Goal: Find specific page/section: Find specific page/section

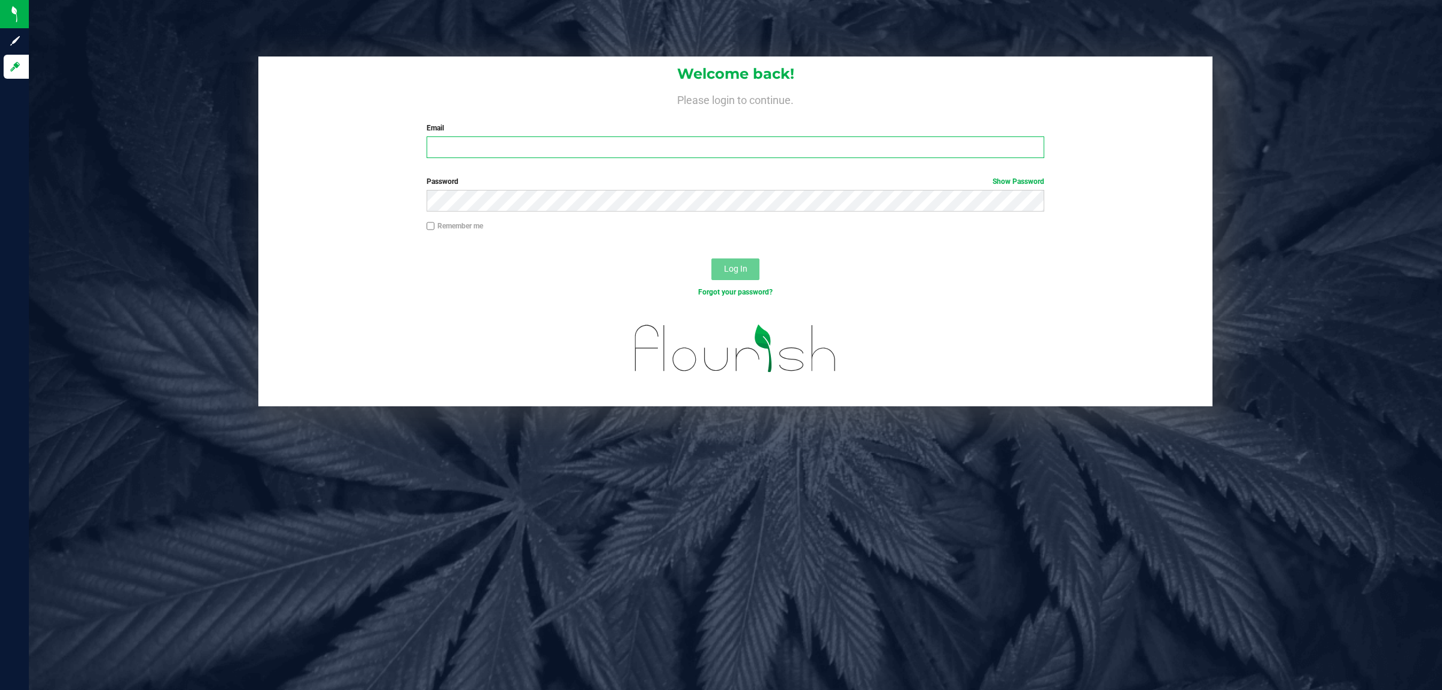
click at [527, 154] on input "Email" at bounding box center [736, 147] width 618 height 22
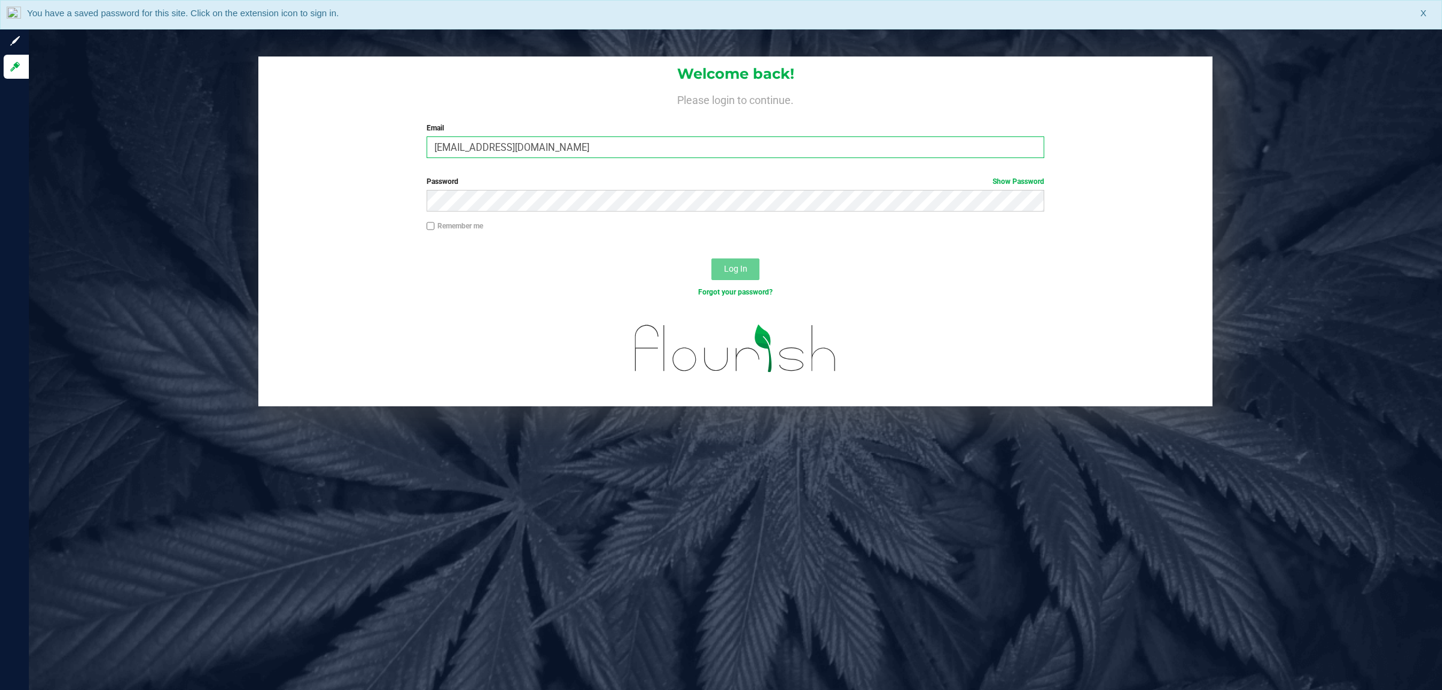
type input "kzott@liveparallel.com"
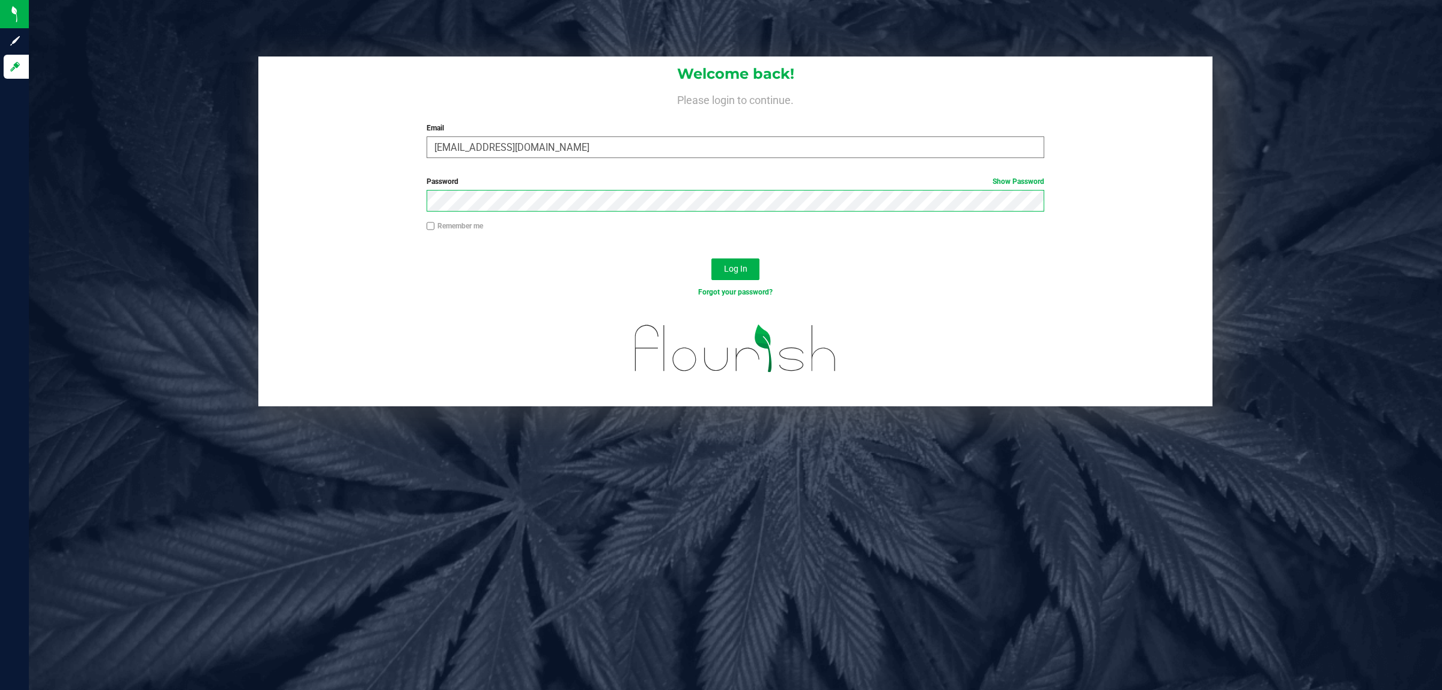
click at [711, 258] on button "Log In" at bounding box center [735, 269] width 48 height 22
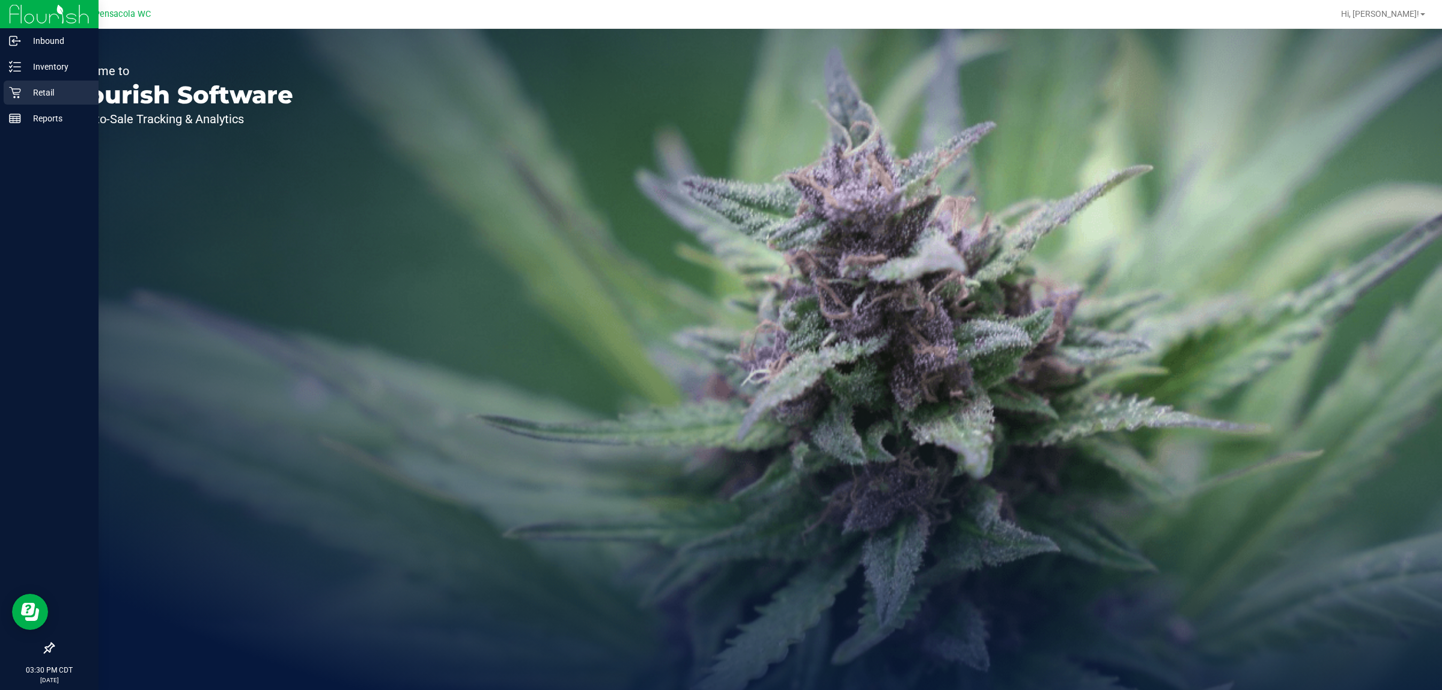
click at [1, 94] on link "Retail" at bounding box center [49, 94] width 99 height 26
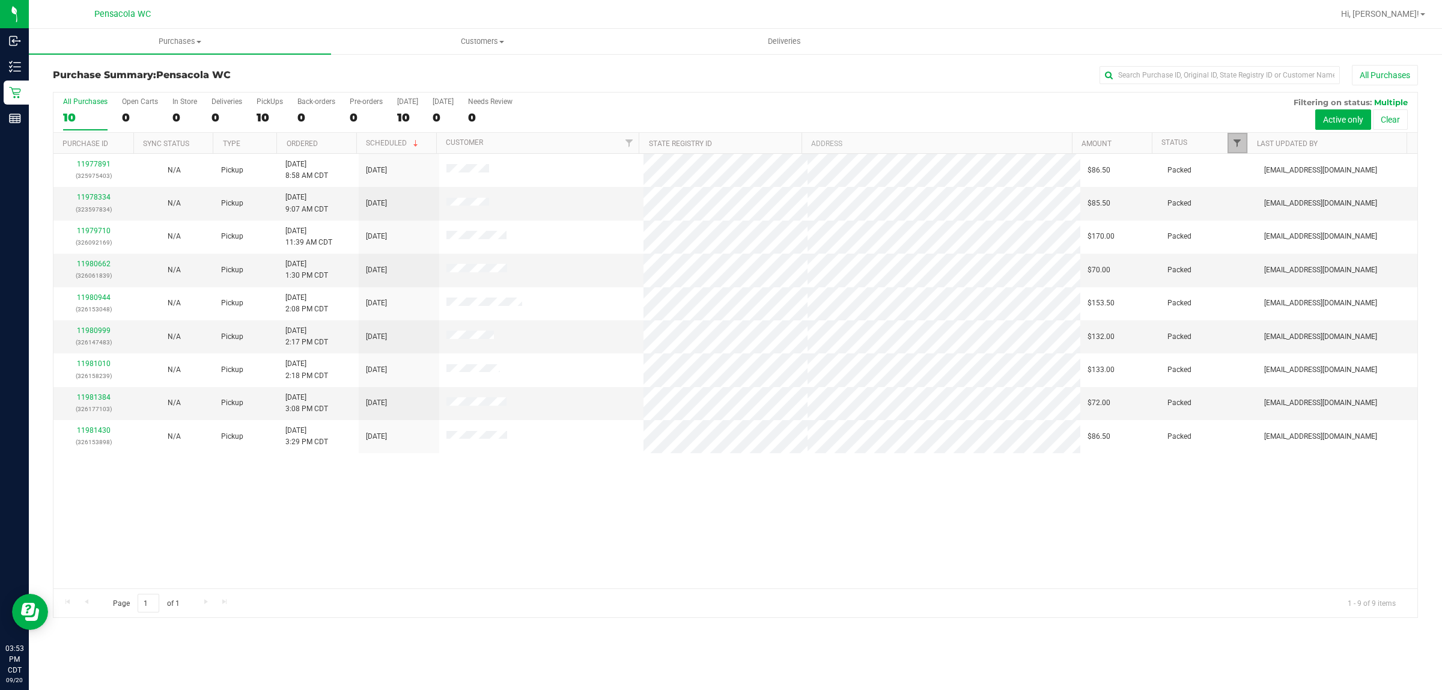
click at [1236, 145] on span "Filter" at bounding box center [1237, 143] width 10 height 10
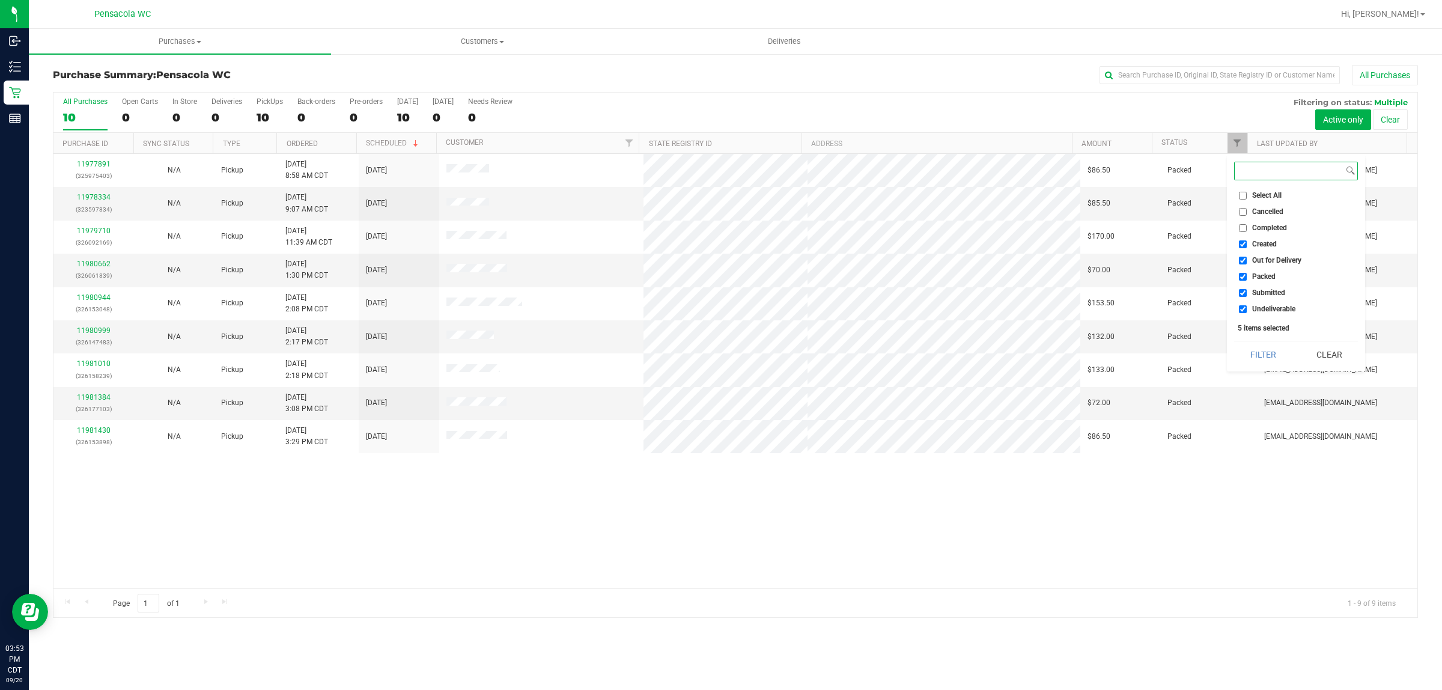
click at [1242, 211] on input "Cancelled" at bounding box center [1243, 212] width 8 height 8
checkbox input "true"
click at [1244, 193] on input "Select All" at bounding box center [1243, 196] width 8 height 8
checkbox input "true"
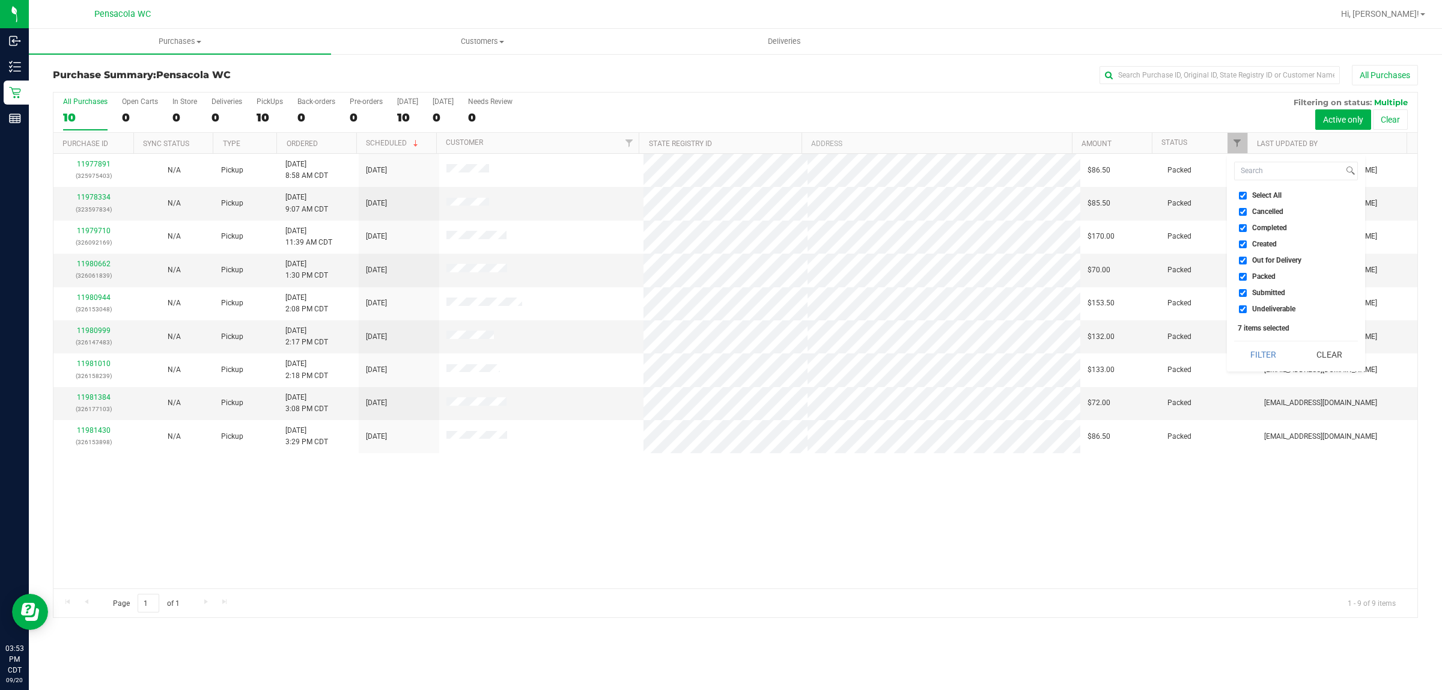
click at [1242, 195] on input "Select All" at bounding box center [1243, 196] width 8 height 8
checkbox input "false"
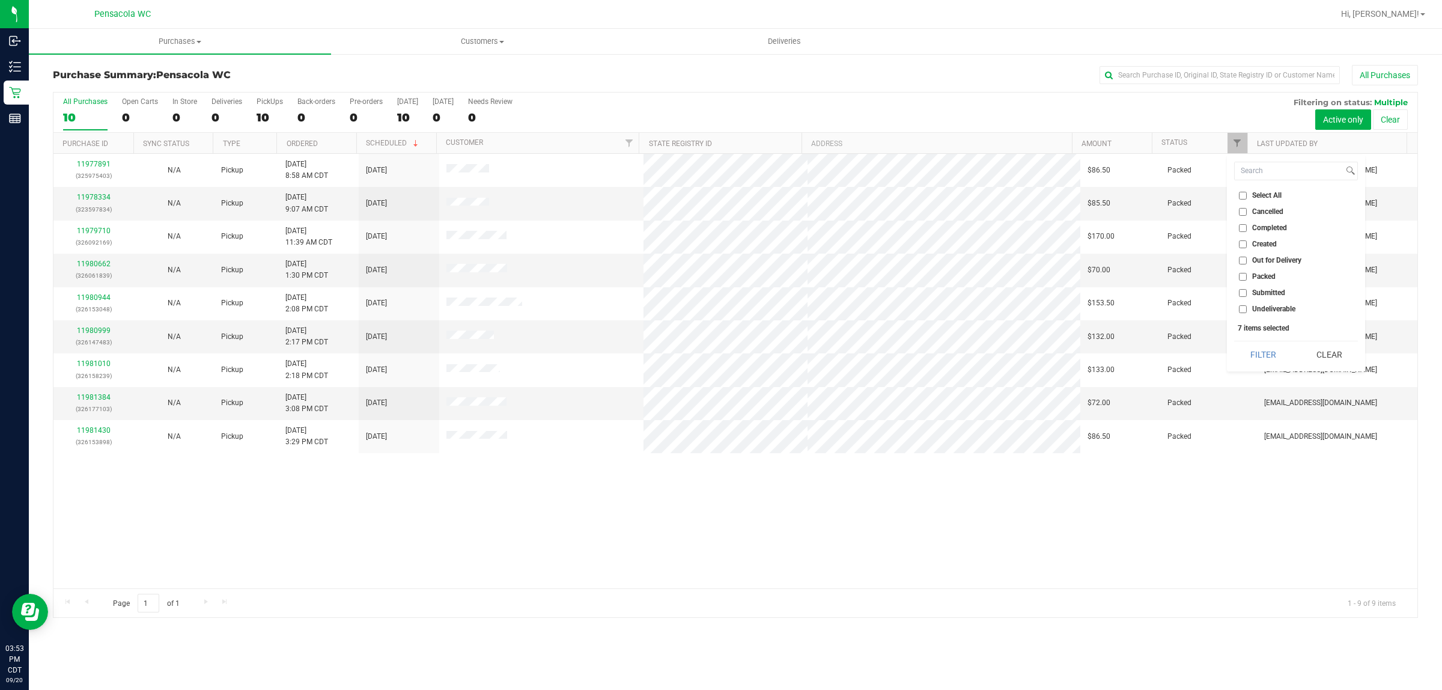
checkbox input "false"
click at [1245, 293] on input "Submitted" at bounding box center [1243, 293] width 8 height 8
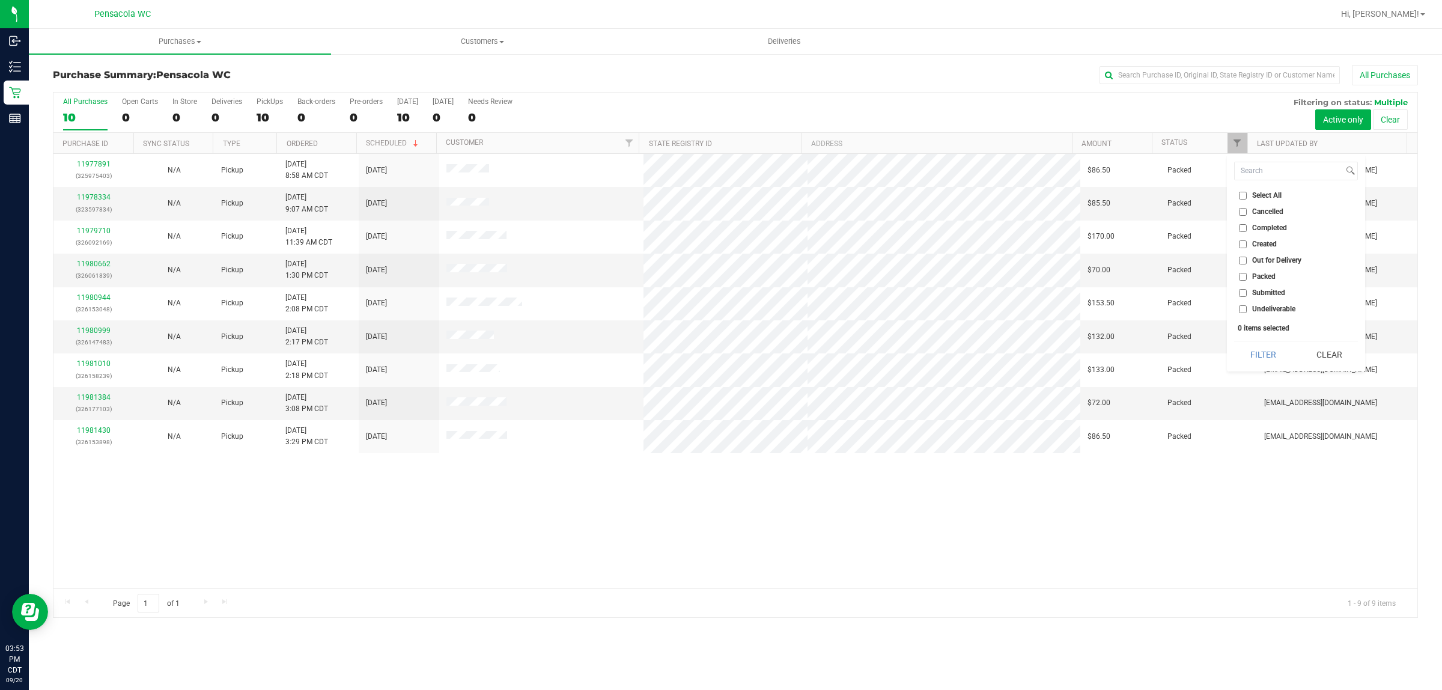
checkbox input "true"
click at [1262, 363] on button "Filter" at bounding box center [1263, 354] width 58 height 26
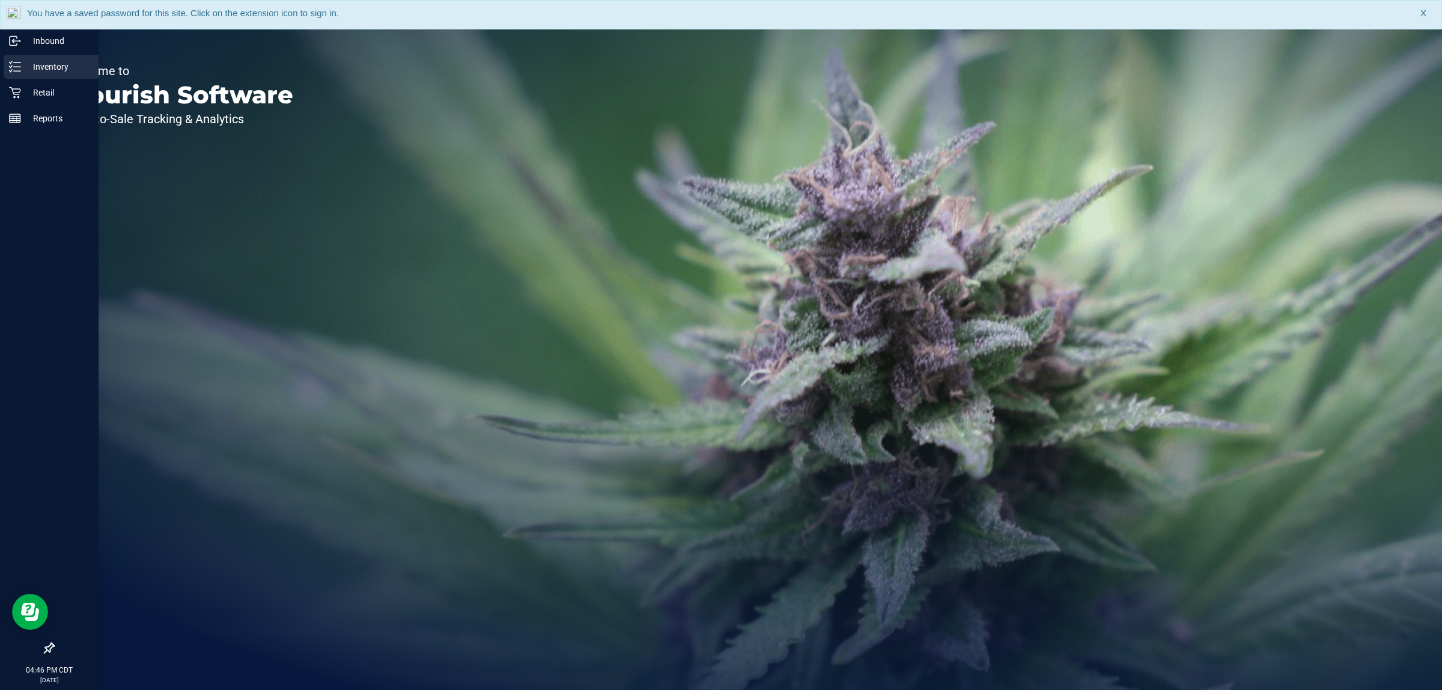
click at [34, 67] on p "Inventory" at bounding box center [57, 66] width 72 height 14
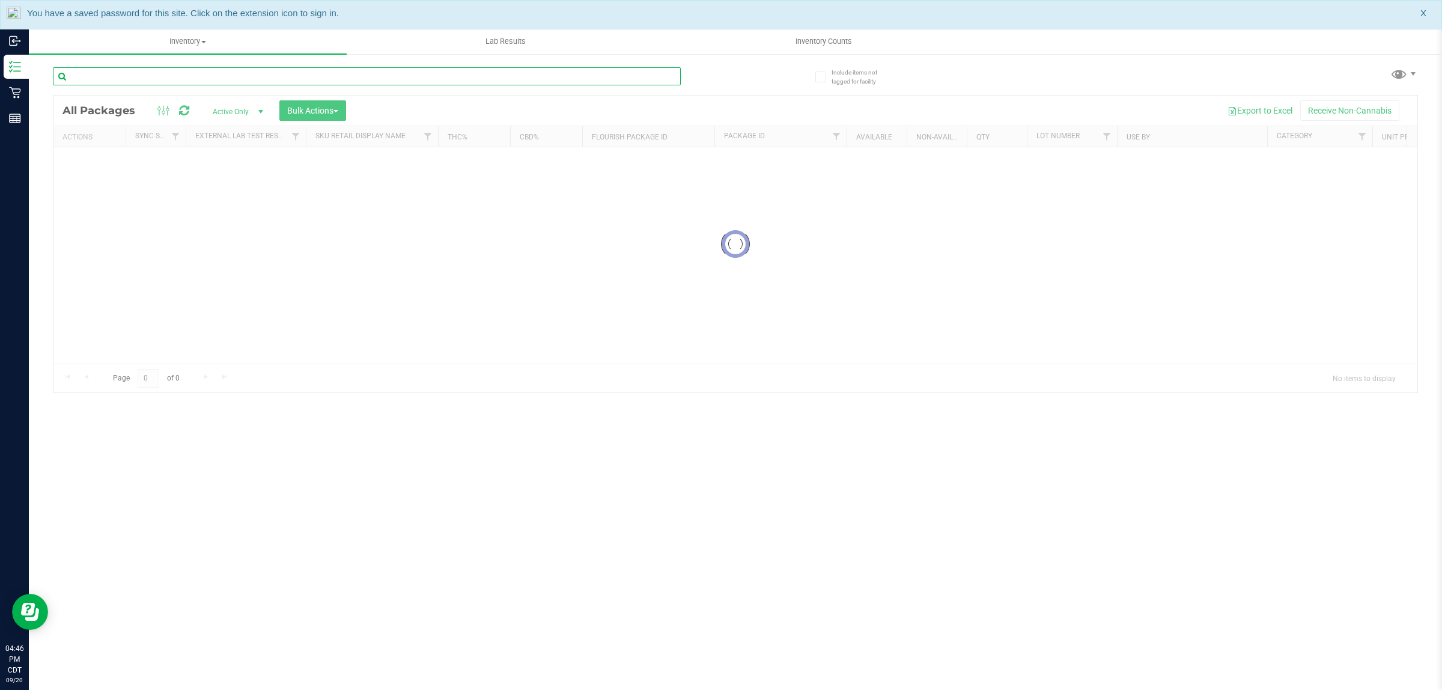
click at [224, 78] on input "text" at bounding box center [367, 76] width 628 height 18
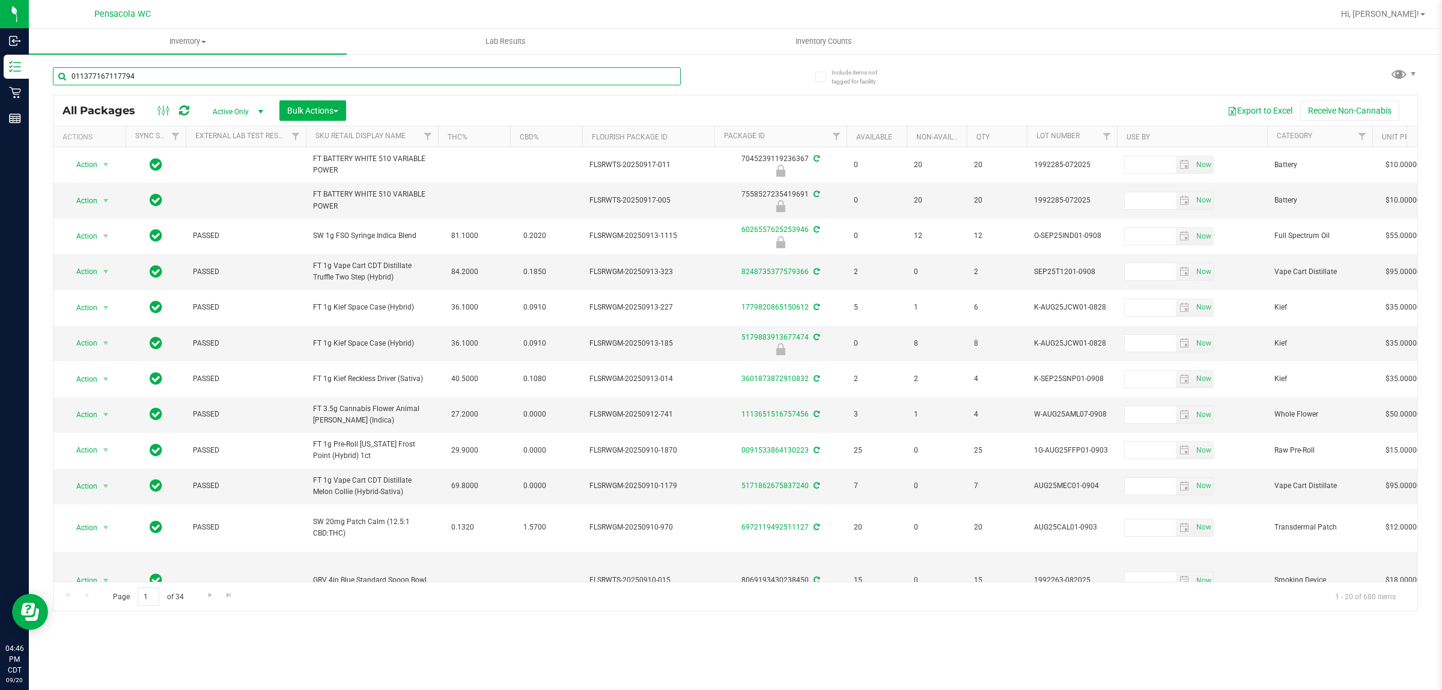
type input "0113771671177941"
